Goal: Check status: Check status

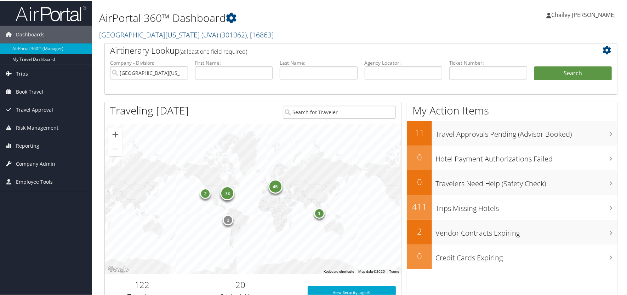
click at [21, 72] on span "Trips" at bounding box center [22, 73] width 12 height 18
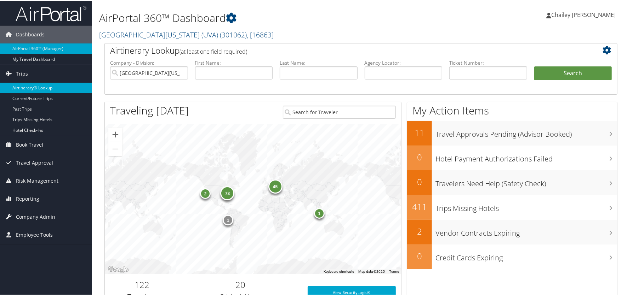
click at [26, 88] on link "Airtinerary® Lookup" at bounding box center [46, 87] width 92 height 11
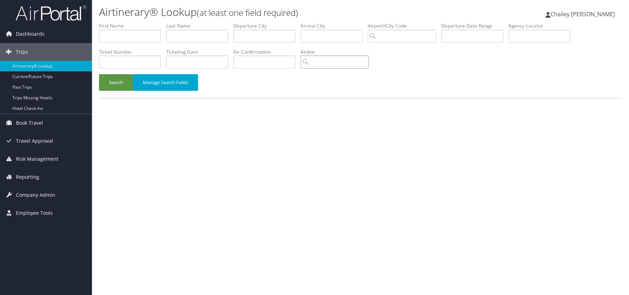
click at [324, 64] on input "search" at bounding box center [335, 62] width 68 height 13
click at [99, 74] on button "Search" at bounding box center [116, 82] width 34 height 17
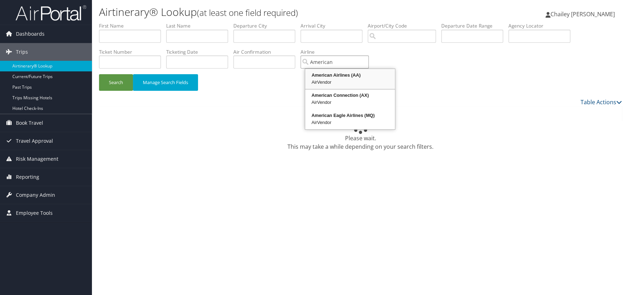
click at [329, 77] on div "American Airlines (AA)" at bounding box center [350, 75] width 88 height 7
type input "American Airlines"
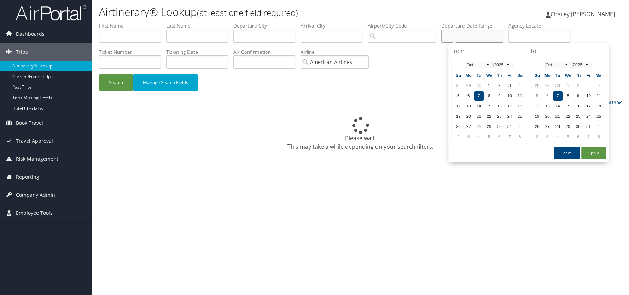
click at [491, 38] on input "text" at bounding box center [473, 36] width 62 height 13
click at [499, 94] on td "9" at bounding box center [500, 96] width 10 height 10
click at [584, 93] on td "10" at bounding box center [589, 96] width 10 height 10
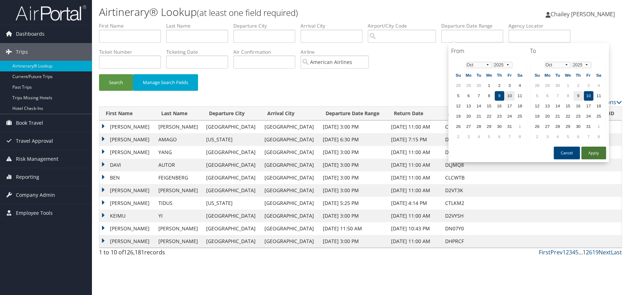
click at [586, 148] on button "Apply" at bounding box center [594, 153] width 25 height 13
type input "[DATE] - [DATE]"
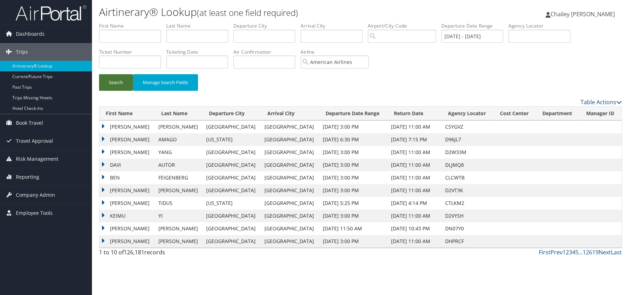
click at [119, 85] on button "Search" at bounding box center [116, 82] width 34 height 17
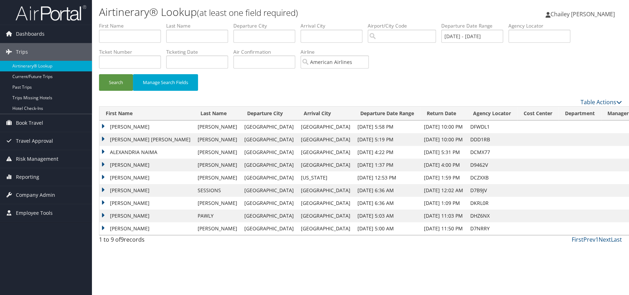
click at [103, 140] on td "[PERSON_NAME] [PERSON_NAME]" at bounding box center [146, 139] width 95 height 13
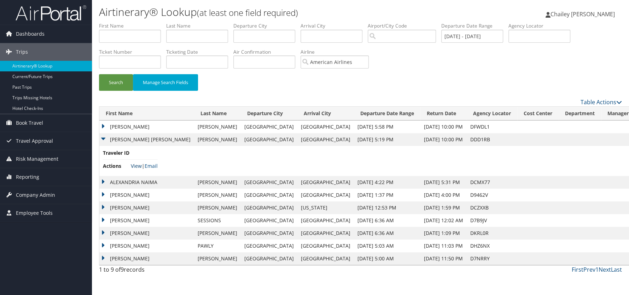
click at [135, 167] on link "View" at bounding box center [136, 166] width 11 height 7
click at [104, 232] on td "[PERSON_NAME]" at bounding box center [146, 233] width 95 height 13
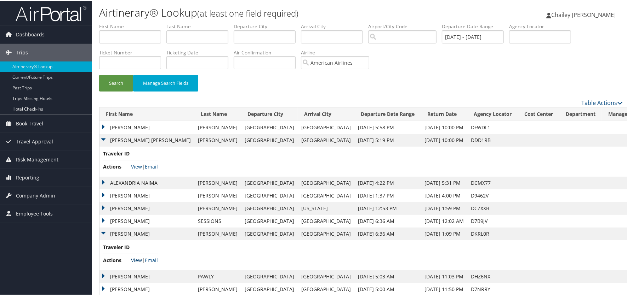
click at [136, 261] on link "View" at bounding box center [136, 260] width 11 height 7
